Goal: Task Accomplishment & Management: Use online tool/utility

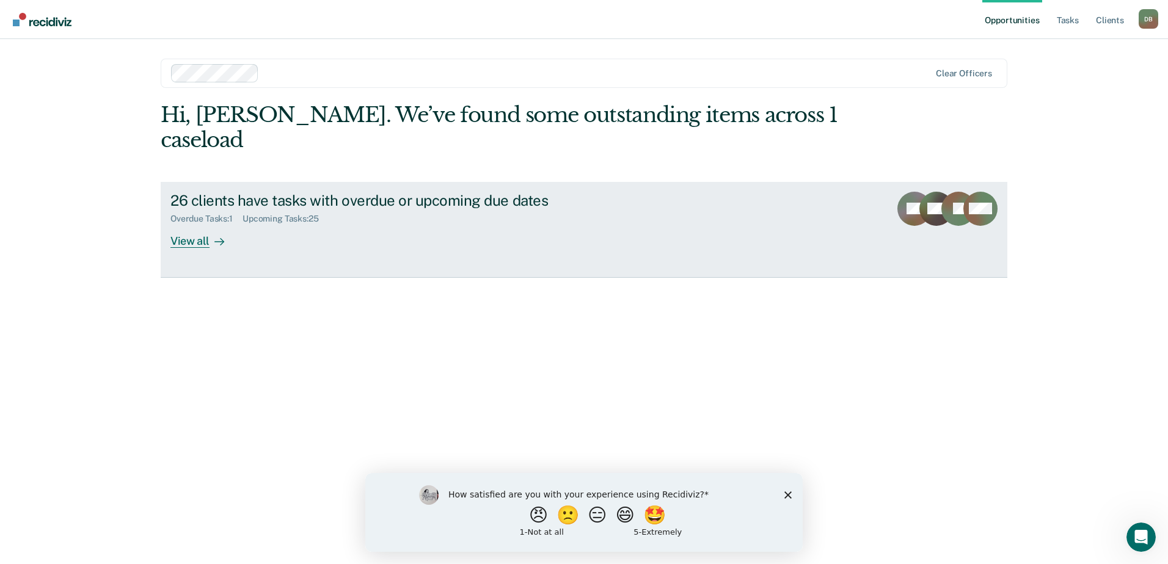
click at [195, 224] on div "View all" at bounding box center [204, 236] width 68 height 24
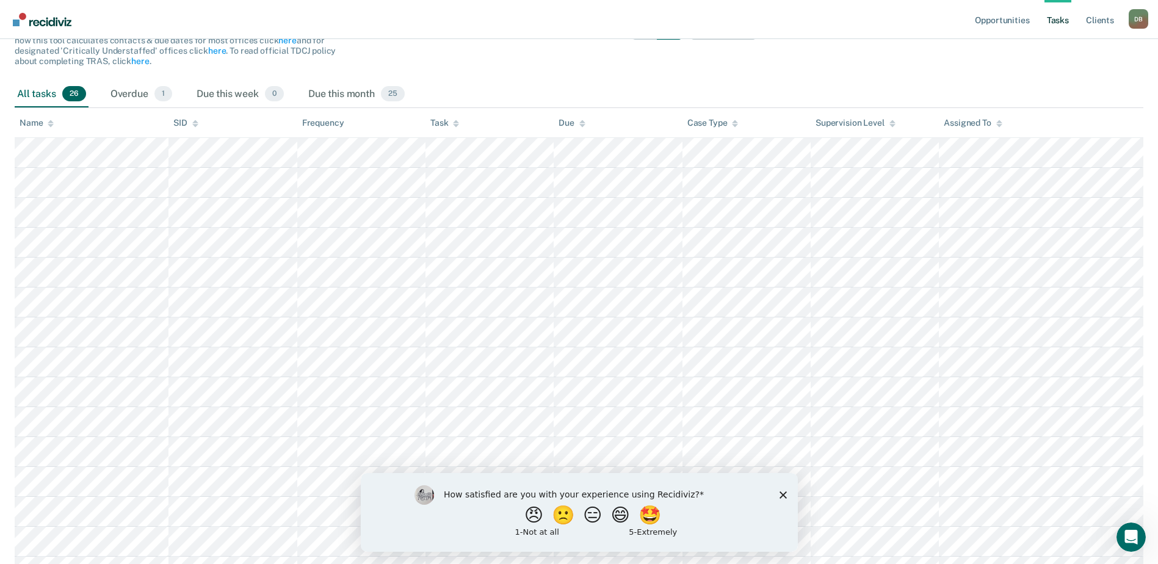
scroll to position [121, 0]
